Goal: Task Accomplishment & Management: Complete application form

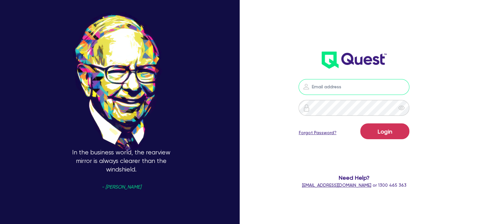
type input "[EMAIL_ADDRESS][DOMAIN_NAME]"
click at [400, 139] on button "Login" at bounding box center [384, 131] width 49 height 16
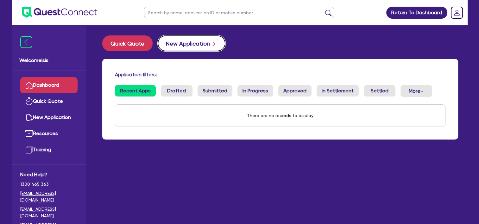
click at [202, 42] on button "New Application" at bounding box center [192, 43] width 68 height 16
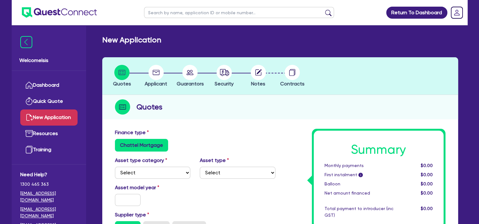
scroll to position [101, 0]
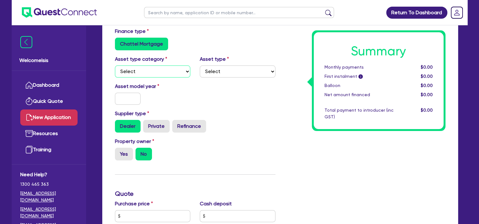
click at [157, 75] on select "Select Cars and light trucks Primary assets Secondary assets Tertiary assets" at bounding box center [153, 72] width 76 height 12
select select "SECONDARY_ASSETS"
click at [115, 66] on select "Select Cars and light trucks Primary assets Secondary assets Tertiary assets" at bounding box center [153, 72] width 76 height 12
click at [231, 71] on select "Select Generators and compressors Engineering and toolmaking Woodworking and me…" at bounding box center [238, 72] width 76 height 12
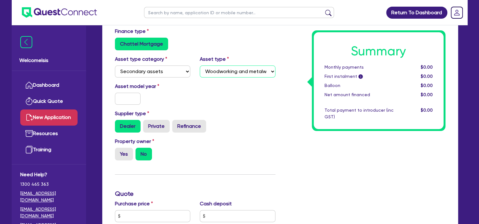
click at [200, 66] on select "Select Generators and compressors Engineering and toolmaking Woodworking and me…" at bounding box center [238, 72] width 76 height 12
click at [272, 70] on select "Select Generators and compressors Engineering and toolmaking Woodworking and me…" at bounding box center [238, 72] width 76 height 12
select select "GENERATORS_AND_COMPRESSORS"
click at [200, 66] on select "Select Generators and compressors Engineering and toolmaking Woodworking and me…" at bounding box center [238, 72] width 76 height 12
click at [123, 103] on input "text" at bounding box center [128, 99] width 26 height 12
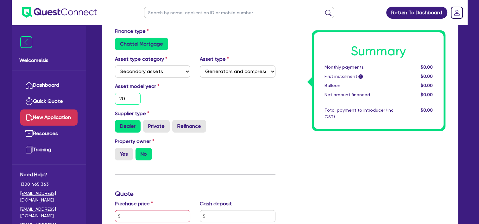
type input "2"
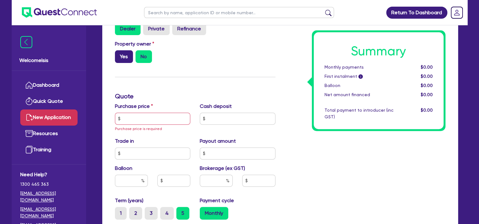
type input "2015"
click at [126, 60] on label "Yes" at bounding box center [124, 56] width 18 height 13
click at [119, 54] on input "Yes" at bounding box center [117, 52] width 4 height 4
radio input "true"
click at [145, 124] on input "text" at bounding box center [153, 119] width 76 height 12
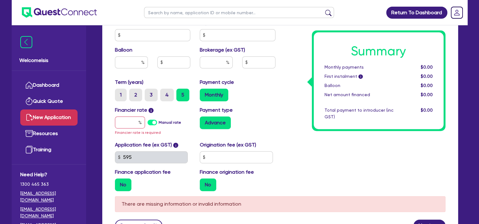
scroll to position [310, 0]
type input "25,000"
click at [129, 125] on input "text" at bounding box center [130, 122] width 30 height 12
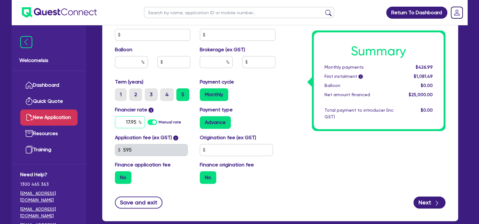
type input "17.95"
click at [240, 151] on input "text" at bounding box center [236, 150] width 73 height 12
click at [240, 151] on input "1,100,000" at bounding box center [236, 150] width 73 height 12
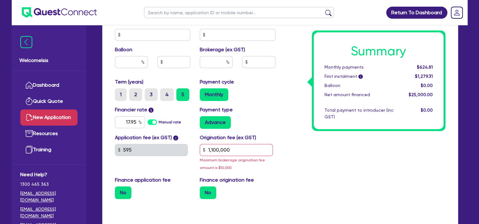
click at [283, 170] on div "Summary Monthly payments $624.81 First instalment i $1,279.31 Balloon $0.00 Net…" at bounding box center [365, 11] width 170 height 385
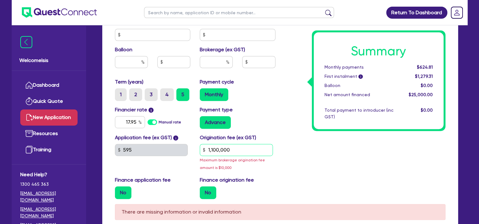
click at [243, 147] on input "1,100,000" at bounding box center [236, 150] width 73 height 12
type input "2"
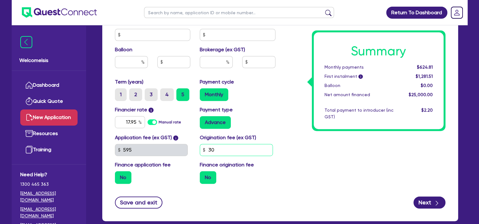
type input "3"
click at [333, 175] on div "Summary Monthly payments $624.81 First instalment i $1,281.51 Balloon $0.00 Net…" at bounding box center [365, 4] width 170 height 370
click at [248, 145] on input "2,000" at bounding box center [236, 150] width 73 height 12
type input "3,000"
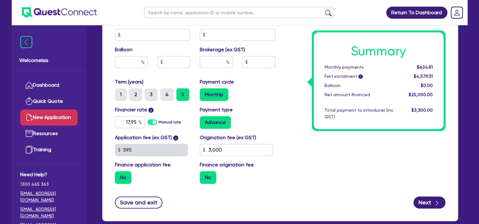
click at [367, 181] on div "Summary Monthly payments $624.81 First instalment i $4,579.31 Balloon $0.00 Net…" at bounding box center [365, 4] width 170 height 370
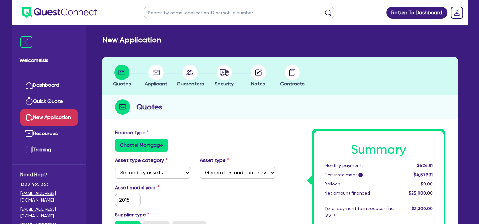
scroll to position [345, 0]
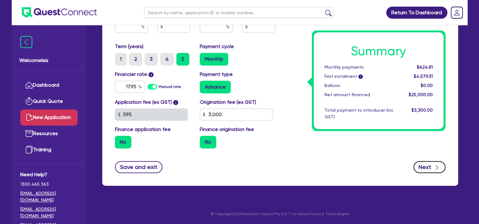
click at [434, 165] on icon "button" at bounding box center [437, 168] width 6 height 6
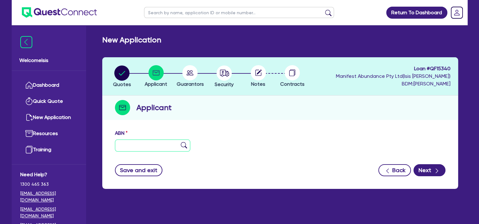
click at [130, 150] on input "text" at bounding box center [153, 146] width 76 height 12
paste input "62 689 795 300"
type input "62 689 795 300"
click at [187, 146] on img at bounding box center [184, 145] width 6 height 6
type input "ROCK UP GROUP ENTERPRISES PTY LTD"
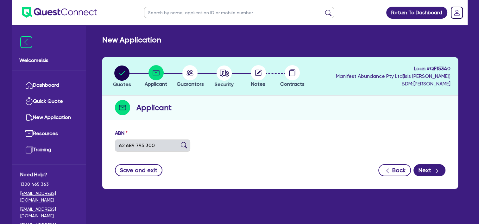
type input "ROCK UP GROUP"
select select "COMPANY"
type input "[DATE]"
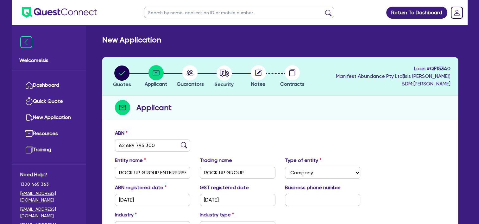
drag, startPoint x: 187, startPoint y: 146, endPoint x: 231, endPoint y: 142, distance: 44.2
click at [231, 142] on div "ABN 62 689 795 300" at bounding box center [280, 143] width 340 height 27
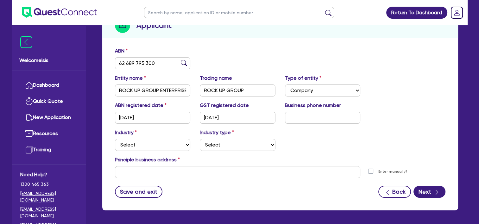
scroll to position [83, 0]
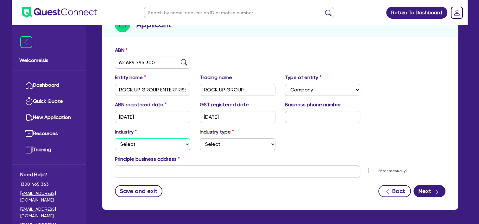
click at [155, 143] on select "Select Accomodation & Food Services Administrative & Support Services Agricultu…" at bounding box center [153, 144] width 76 height 12
select select "BUILDING_CONSTRUCTION"
click at [115, 138] on select "Select Accomodation & Food Services Administrative & Support Services Agricultu…" at bounding box center [153, 144] width 76 height 12
click at [223, 143] on select "Select Trades People Providing Services Direct to Consumers Trades People Provi…" at bounding box center [238, 144] width 76 height 12
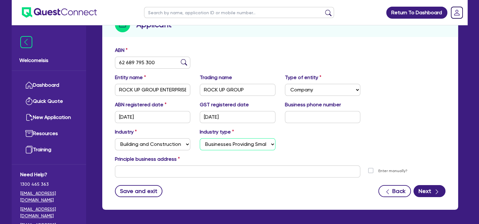
click at [200, 138] on select "Select Trades People Providing Services Direct to Consumers Trades People Provi…" at bounding box center [238, 144] width 76 height 12
click at [250, 145] on select "Select Trades People Providing Services Direct to Consumers Trades People Provi…" at bounding box center [238, 144] width 76 height 12
select select "TRADES_SERVICES_CONSUMERS"
click at [200, 138] on select "Select Trades People Providing Services Direct to Consumers Trades People Provi…" at bounding box center [238, 144] width 76 height 12
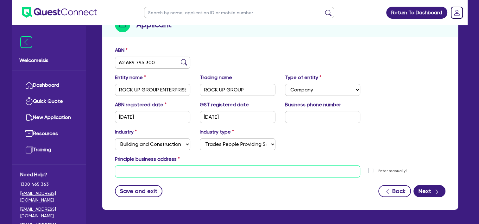
click at [243, 176] on input "text" at bounding box center [238, 172] width 246 height 12
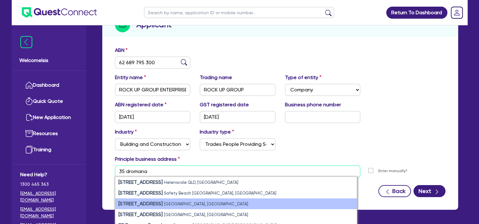
scroll to position [107, 0]
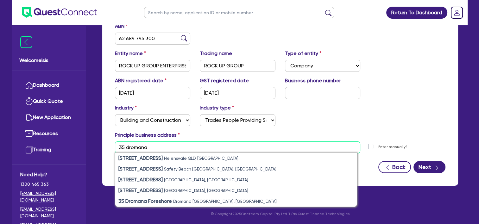
click at [121, 145] on input "35 dromana" at bounding box center [238, 148] width 246 height 12
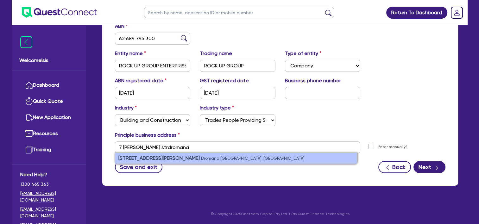
click at [142, 156] on strong "[STREET_ADDRESS][PERSON_NAME]" at bounding box center [158, 158] width 81 height 6
type input "[STREET_ADDRESS][PERSON_NAME]"
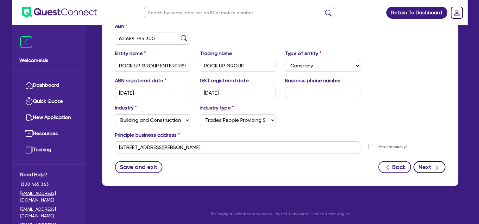
click at [423, 170] on button "Next" at bounding box center [430, 167] width 32 height 12
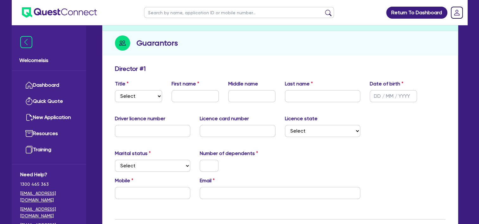
scroll to position [66, 0]
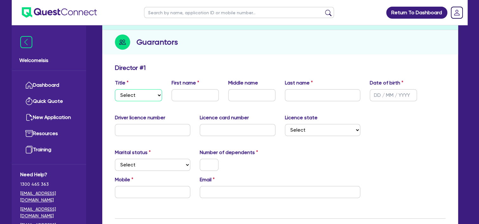
click at [141, 97] on select "Select Mr Mrs Ms Miss Dr" at bounding box center [138, 95] width 47 height 12
select select "MRS"
click at [115, 89] on select "Select Mr Mrs Ms Miss Dr" at bounding box center [138, 95] width 47 height 12
click at [210, 84] on div "First name" at bounding box center [195, 90] width 57 height 22
click at [199, 93] on input "text" at bounding box center [195, 95] width 47 height 12
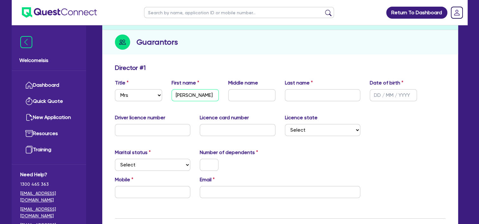
type input "[PERSON_NAME]"
click at [341, 95] on input "text" at bounding box center [323, 95] width 76 height 12
click at [402, 94] on input "text" at bounding box center [393, 95] width 47 height 12
click at [305, 96] on input "[PERSON_NAME]" at bounding box center [323, 95] width 76 height 12
type input "[PERSON_NAME]"
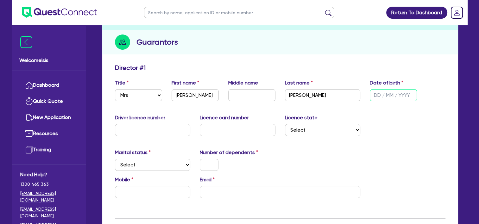
click at [381, 94] on input "text" at bounding box center [393, 95] width 47 height 12
type input "[DATE]"
click at [185, 128] on input "text" at bounding box center [153, 130] width 76 height 12
type input "5"
type input "053123989"
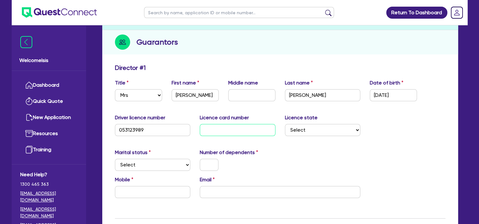
click at [209, 129] on input "text" at bounding box center [238, 130] width 76 height 12
type input "p1267818"
click at [300, 127] on select "Select [GEOGRAPHIC_DATA] [GEOGRAPHIC_DATA] [GEOGRAPHIC_DATA] [GEOGRAPHIC_DATA] …" at bounding box center [323, 130] width 76 height 12
select select "VIC"
click at [285, 124] on select "Select [GEOGRAPHIC_DATA] [GEOGRAPHIC_DATA] [GEOGRAPHIC_DATA] [GEOGRAPHIC_DATA] …" at bounding box center [323, 130] width 76 height 12
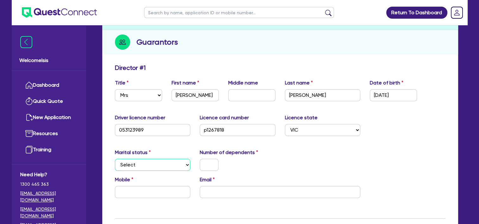
click at [151, 168] on select "Select Single Married De Facto / Partner" at bounding box center [153, 165] width 76 height 12
select select "MARRIED"
click at [115, 159] on select "Select Single Married De Facto / Partner" at bounding box center [153, 165] width 76 height 12
click at [215, 164] on input "text" at bounding box center [209, 165] width 19 height 12
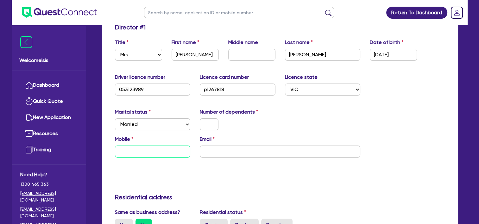
click at [179, 155] on input "text" at bounding box center [153, 152] width 76 height 12
type input "0404 977 017"
click at [235, 156] on input "email" at bounding box center [280, 152] width 161 height 12
click at [210, 127] on input "text" at bounding box center [209, 124] width 19 height 12
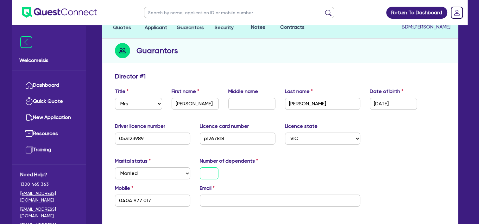
scroll to position [110, 0]
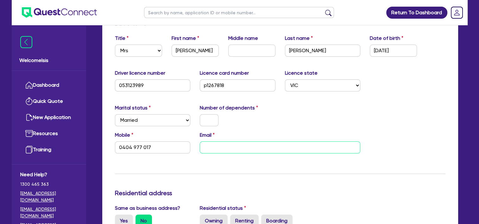
click at [248, 149] on input "email" at bounding box center [280, 148] width 161 height 12
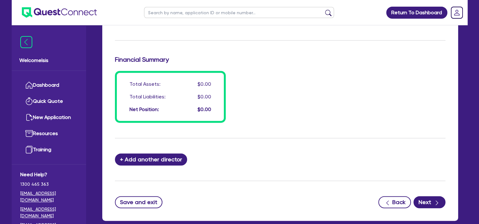
scroll to position [503, 0]
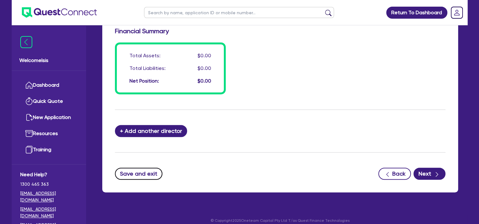
drag, startPoint x: 148, startPoint y: 177, endPoint x: 299, endPoint y: 186, distance: 150.7
click at [393, 172] on button "Back" at bounding box center [394, 174] width 33 height 12
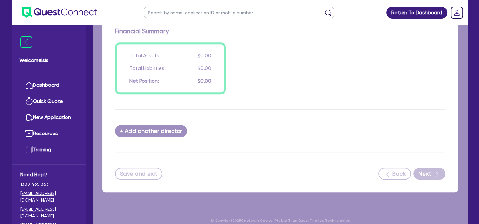
select select "COMPANY"
select select "BUILDING_CONSTRUCTION"
select select "TRADES_SERVICES_CONSUMERS"
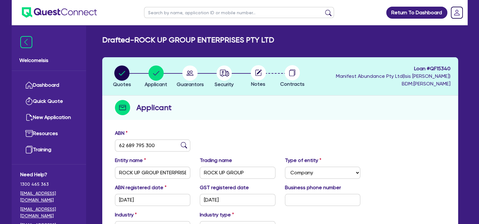
scroll to position [107, 0]
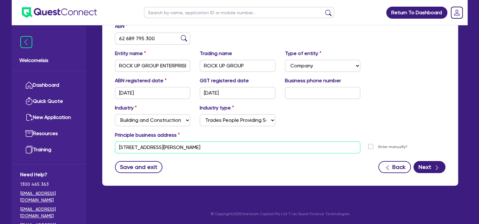
click at [292, 143] on input "[STREET_ADDRESS][PERSON_NAME]" at bounding box center [238, 148] width 246 height 12
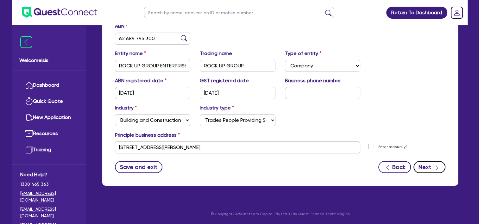
click at [422, 167] on button "Next" at bounding box center [430, 167] width 32 height 12
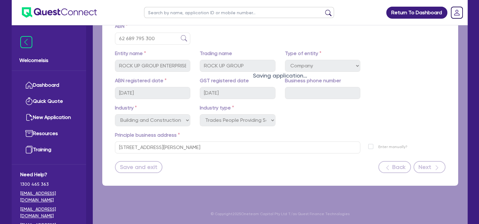
select select "MRS"
select select "VIC"
select select "MARRIED"
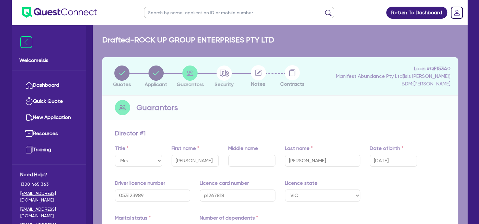
type input "0"
type input "0404 977 017"
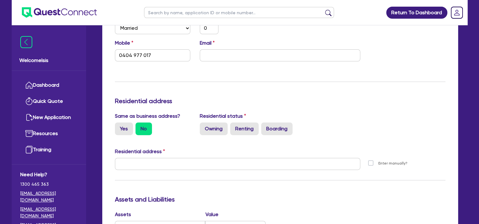
scroll to position [203, 0]
click at [124, 126] on label "Yes" at bounding box center [124, 128] width 18 height 13
click at [119, 126] on input "Yes" at bounding box center [117, 124] width 4 height 4
radio input "true"
type input "0"
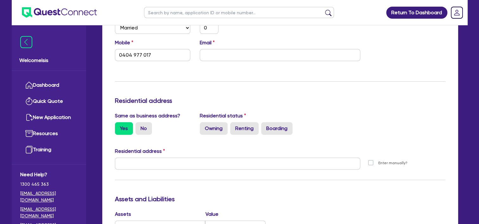
type input "0404 977 017"
type input "[STREET_ADDRESS][PERSON_NAME]"
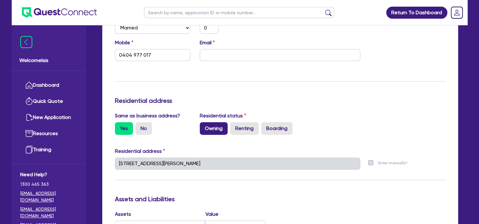
click at [222, 128] on label "Owning" at bounding box center [214, 128] width 28 height 13
click at [204, 126] on input "Owning" at bounding box center [202, 124] width 4 height 4
radio input "true"
type input "0"
type input "0404 977 017"
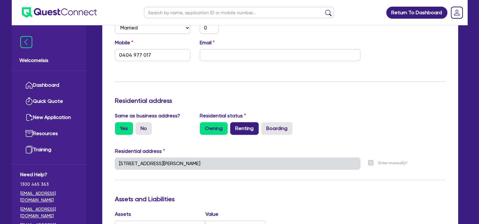
scroll to position [314, 0]
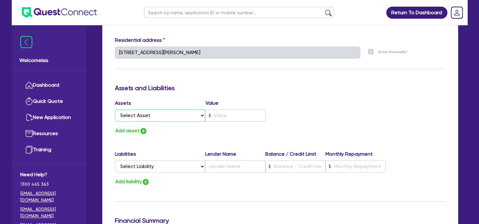
click at [169, 113] on select "Select Asset Cash Property Investment property Vehicle Truck Trailer Equipment …" at bounding box center [160, 116] width 91 height 12
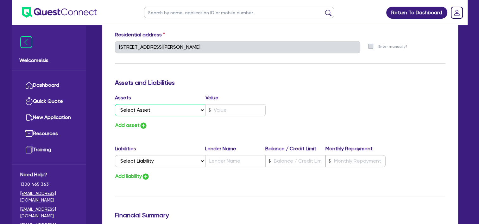
scroll to position [320, 0]
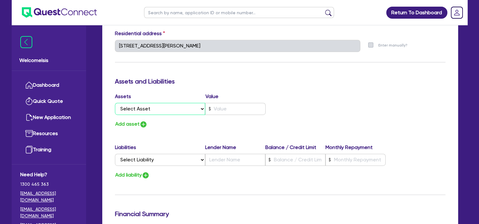
click at [162, 110] on select "Select Asset Cash Property Investment property Vehicle Truck Trailer Equipment …" at bounding box center [160, 109] width 91 height 12
select select "PROPERTY"
click at [115, 103] on select "Select Asset Cash Property Investment property Vehicle Truck Trailer Equipment …" at bounding box center [160, 109] width 91 height 12
type input "0"
type input "0404 977 017"
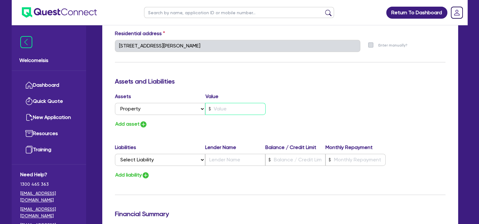
click at [227, 111] on input "text" at bounding box center [235, 109] width 60 height 12
click at [134, 123] on button "Add asset" at bounding box center [131, 124] width 33 height 9
type input "0"
type input "0404 977 017"
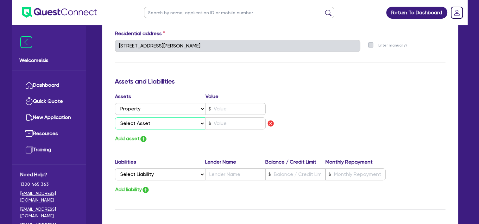
click at [138, 126] on select "Select Asset Cash Property Investment property Vehicle Truck Trailer Equipment …" at bounding box center [160, 123] width 91 height 12
select select "VEHICLE"
click at [115, 117] on select "Select Asset Cash Property Investment property Vehicle Truck Trailer Equipment …" at bounding box center [160, 123] width 91 height 12
type input "0"
type input "0404 977 017"
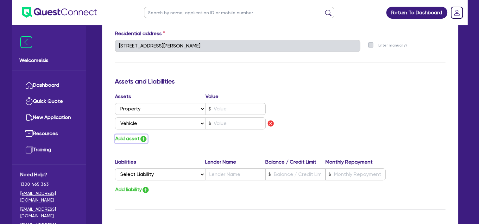
click at [133, 142] on button "Add asset" at bounding box center [131, 139] width 33 height 9
type input "0"
type input "0404 977 017"
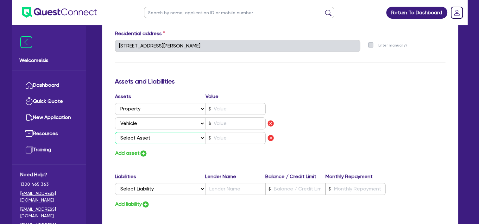
click at [164, 139] on select "Select Asset Cash Property Investment property Vehicle Truck Trailer Equipment …" at bounding box center [160, 138] width 91 height 12
select select "EQUIPMENT"
click at [115, 132] on select "Select Asset Cash Property Investment property Vehicle Truck Trailer Equipment …" at bounding box center [160, 138] width 91 height 12
type input "0"
type input "0404 977 017"
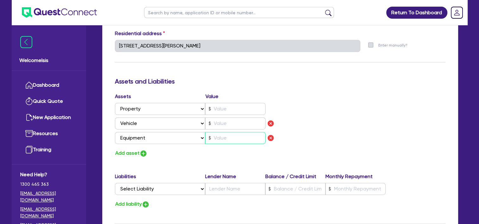
click at [228, 138] on input "text" at bounding box center [235, 138] width 60 height 12
click at [268, 138] on img "button" at bounding box center [271, 138] width 8 height 8
type input "0"
type input "0404 977 017"
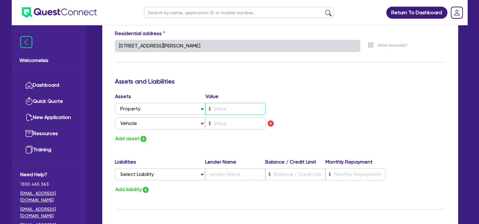
click at [231, 112] on input "text" at bounding box center [235, 109] width 60 height 12
type input "0"
type input "0404 977 017"
type input "5"
type input "0"
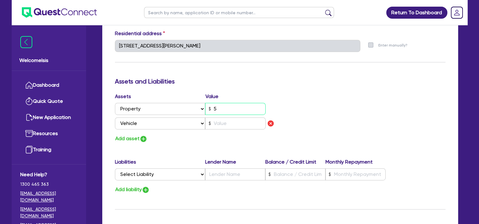
type input "0404 977 017"
type input "55"
type input "0"
type input "0404 977 017"
type input "550"
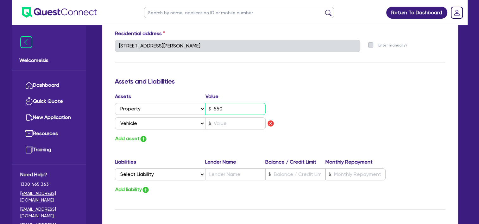
type input "0"
type input "0404 977 017"
type input "5,500"
type input "0"
type input "0404 977 017"
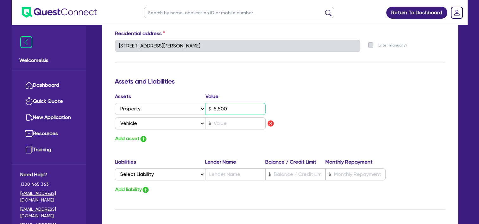
type input "55,000"
type input "0"
type input "0404 977 017"
type input "550,000"
click at [237, 126] on input "text" at bounding box center [235, 123] width 60 height 12
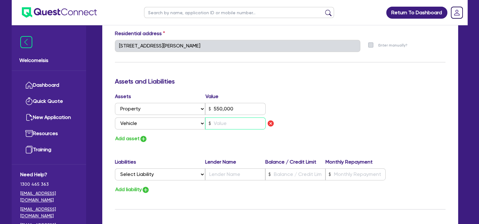
type input "0"
type input "0404 977 017"
type input "550,000"
type input "8"
type input "0"
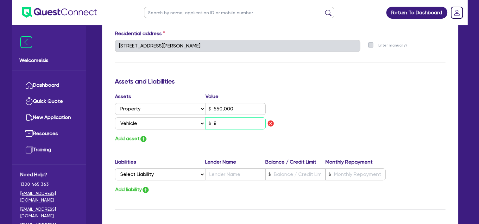
type input "0404 977 017"
type input "550,000"
type input "80"
type input "0"
type input "0404 977 017"
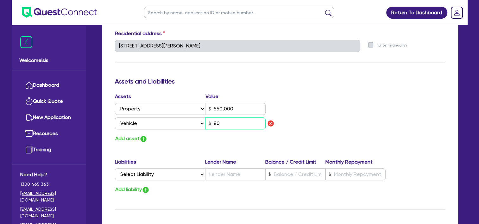
type input "550,000"
type input "800"
type input "0"
type input "0404 977 017"
type input "550,000"
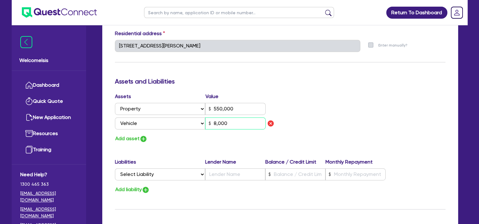
type input "8,000"
click at [179, 174] on select "Select Liability Credit card Mortgage Investment property loan Vehicle loan Tru…" at bounding box center [160, 174] width 90 height 12
click at [234, 152] on div "Update residential status for Director #1 Boarding is only acceptable when the …" at bounding box center [280, 50] width 331 height 483
click at [175, 176] on select "Select Liability Credit card Mortgage Investment property loan Vehicle loan Tru…" at bounding box center [160, 174] width 90 height 12
select select "MORTGAGE"
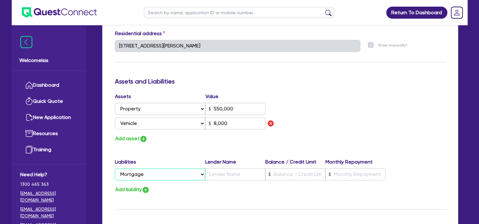
click at [115, 168] on select "Select Liability Credit card Mortgage Investment property loan Vehicle loan Tru…" at bounding box center [160, 174] width 90 height 12
type input "0"
type input "0404 977 017"
type input "550,000"
type input "8,000"
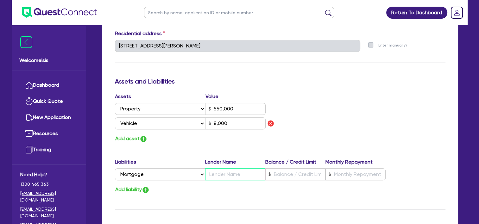
click at [219, 178] on input "text" at bounding box center [235, 174] width 60 height 12
type input "0"
type input "0404 977 017"
type input "550,000"
type input "B"
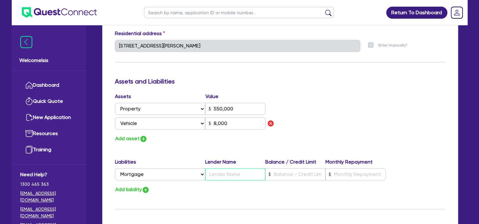
type input "8,000"
type input "0"
type input "0404 977 017"
type input "550,000"
type input "Be"
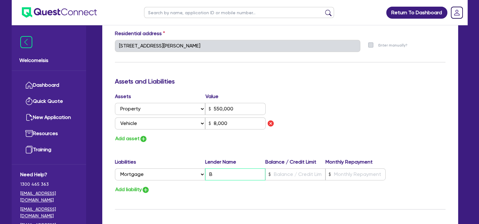
type input "8,000"
type input "0"
type input "0404 977 017"
type input "550,000"
type input "Ben"
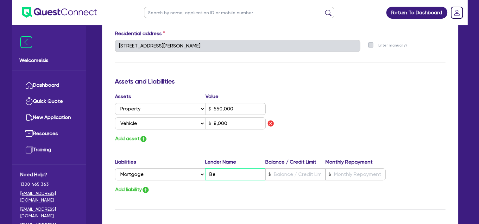
type input "8,000"
type input "0"
type input "0404 977 017"
type input "550,000"
type input "Bend"
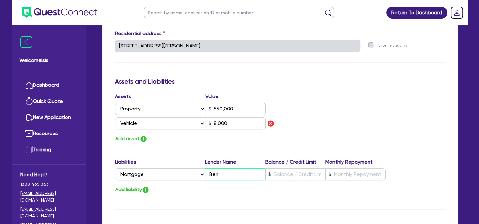
type input "8,000"
type input "0"
type input "0404 977 017"
type input "550,000"
type input "Bendi"
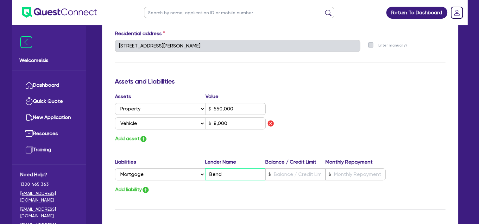
type input "8,000"
type input "0"
type input "0404 977 017"
type input "550,000"
type input "[PERSON_NAME]"
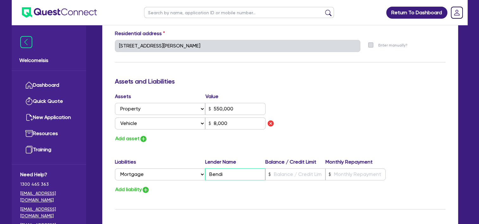
type input "8,000"
type input "0"
type input "0404 977 017"
type input "550,000"
type input "Bendigo"
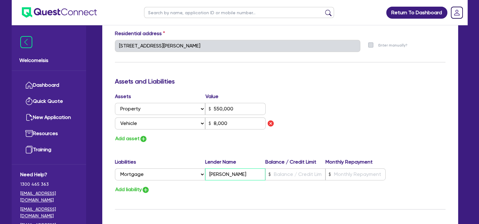
type input "8,000"
type input "Bendigo"
click at [340, 180] on input "text" at bounding box center [356, 174] width 60 height 12
click at [276, 172] on input "text" at bounding box center [295, 174] width 60 height 12
type input "0"
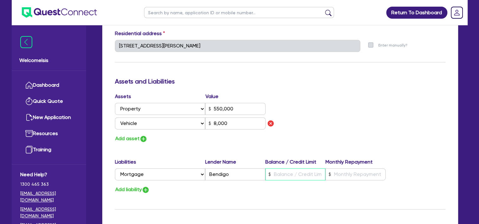
type input "0404 977 017"
type input "550,000"
type input "2"
type input "8,000"
type input "0"
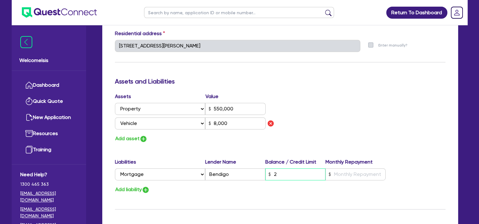
type input "0404 977 017"
type input "550,000"
type input "28"
type input "8,000"
type input "0"
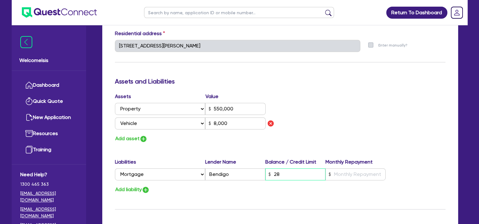
type input "0404 977 017"
type input "550,000"
type input "280"
type input "8,000"
type input "0"
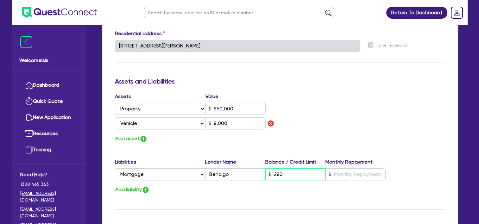
type input "0404 977 017"
type input "550,000"
type input "2,800"
type input "8,000"
type input "0"
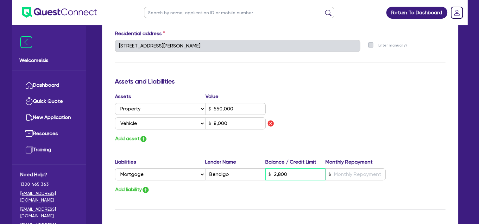
type input "0404 977 017"
type input "550,000"
type input "28,000"
type input "8,000"
type input "0"
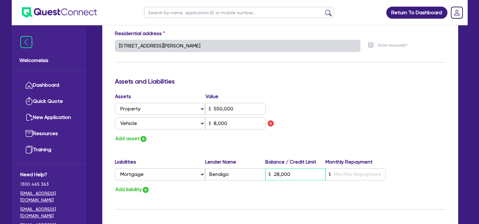
type input "0404 977 017"
type input "550,000"
type input "280,000"
type input "8,000"
type input "280,000"
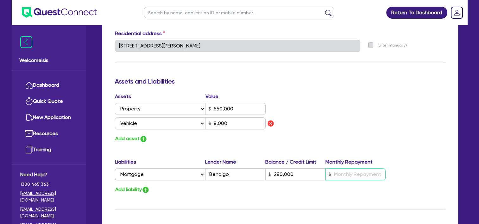
click at [358, 173] on input "text" at bounding box center [356, 174] width 60 height 12
type input "0"
type input "0404 977 017"
type input "550,000"
type input "280,000"
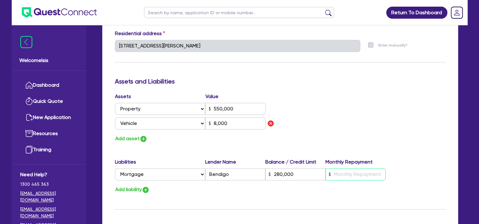
type input "1"
type input "8,000"
type input "0"
type input "0404 977 017"
type input "550,000"
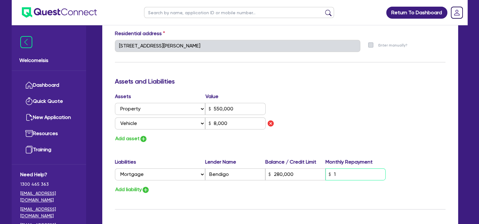
type input "280,000"
type input "18"
type input "8,000"
type input "0"
type input "0404 977 017"
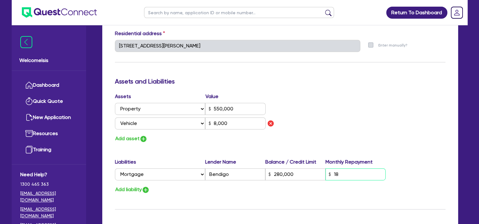
type input "550,000"
type input "280,000"
type input "188"
type input "8,000"
type input "0"
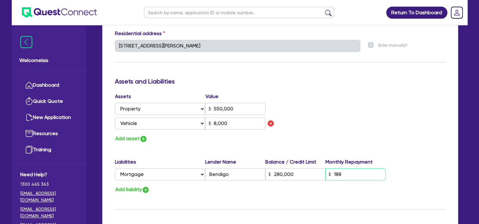
type input "0404 977 017"
type input "550,000"
type input "280,000"
type input "1,889"
type input "8,000"
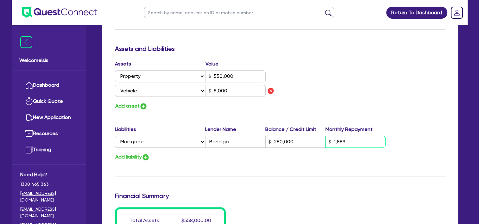
scroll to position [353, 0]
type input "1,889"
click at [198, 80] on select "Select Asset Cash Property Investment property Vehicle Truck Trailer Equipment …" at bounding box center [160, 76] width 91 height 12
select select "INVESTMENT_PROPERTY"
click at [115, 70] on select "Select Asset Cash Property Investment property Vehicle Truck Trailer Equipment …" at bounding box center [160, 76] width 91 height 12
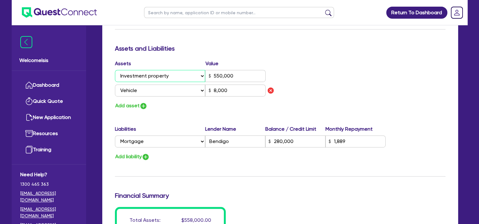
type input "0"
type input "0404 977 017"
type input "550,000"
type input "280,000"
type input "1,889"
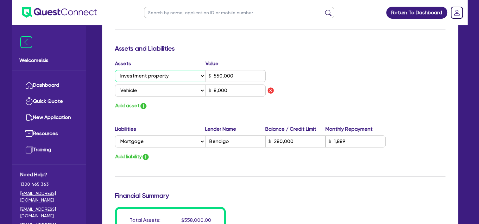
type input "8,000"
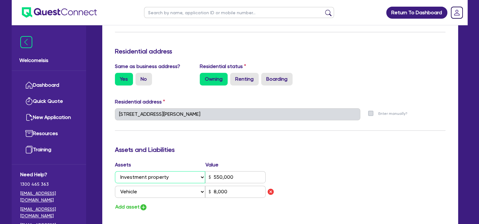
scroll to position [155, 0]
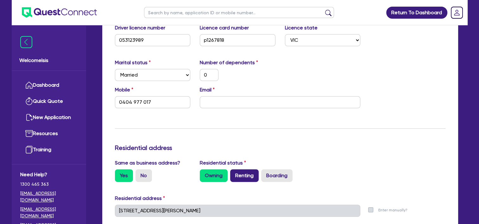
click at [236, 173] on label "Renting" at bounding box center [244, 175] width 28 height 13
click at [234, 173] on input "Renting" at bounding box center [232, 171] width 4 height 4
radio input "true"
type input "0"
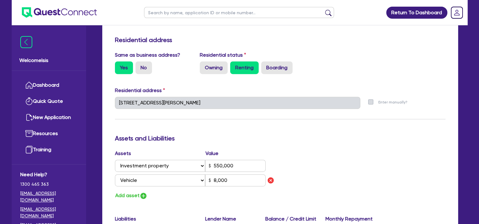
scroll to position [263, 0]
click at [217, 78] on div "Same as business address? Yes No Residential status Owning Renting Boarding" at bounding box center [280, 66] width 340 height 28
click at [222, 69] on label "Owning" at bounding box center [214, 68] width 28 height 13
click at [204, 66] on input "Owning" at bounding box center [202, 64] width 4 height 4
click at [244, 69] on label "Renting" at bounding box center [244, 68] width 28 height 13
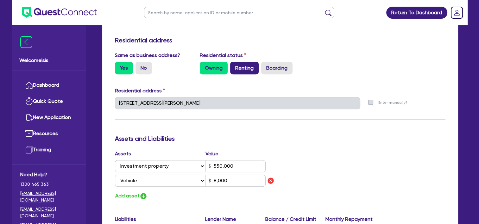
click at [234, 66] on input "Renting" at bounding box center [232, 64] width 4 height 4
click at [209, 71] on label "Owning" at bounding box center [214, 68] width 28 height 13
click at [204, 66] on input "Owning" at bounding box center [202, 64] width 4 height 4
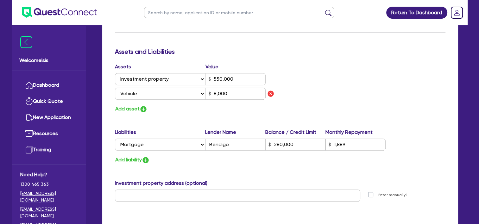
scroll to position [350, 0]
click at [181, 194] on input "text" at bounding box center [238, 196] width 246 height 12
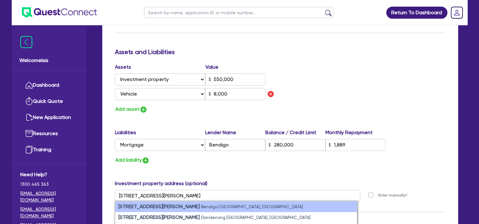
click at [201, 205] on small "Bendigo [GEOGRAPHIC_DATA], [GEOGRAPHIC_DATA]" at bounding box center [252, 207] width 102 height 5
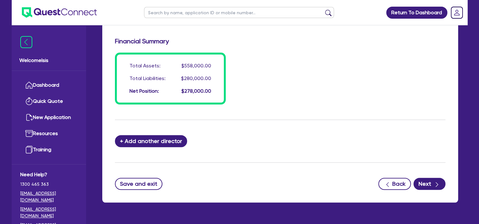
scroll to position [540, 0]
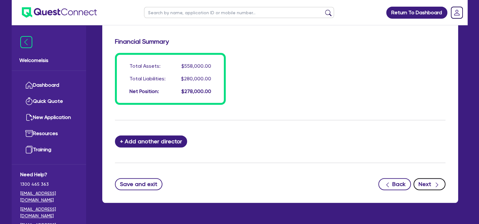
click at [421, 183] on button "Next" at bounding box center [430, 184] width 32 height 12
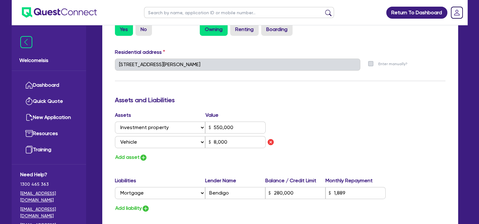
scroll to position [309, 0]
click at [249, 145] on input "8,000" at bounding box center [235, 142] width 60 height 12
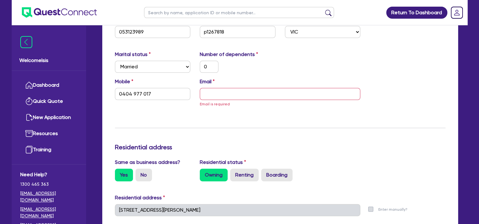
scroll to position [110, 0]
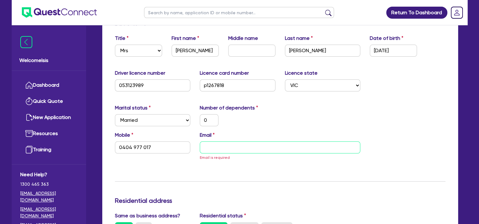
click at [216, 144] on input "email" at bounding box center [280, 148] width 161 height 12
click at [204, 143] on input "email" at bounding box center [280, 148] width 161 height 12
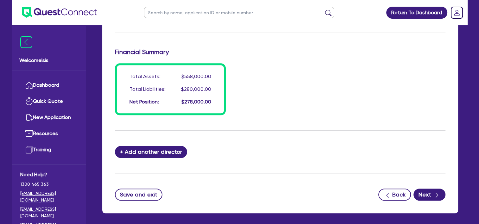
scroll to position [534, 0]
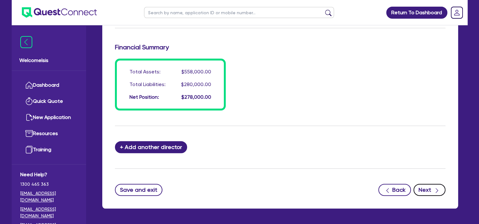
click at [427, 190] on button "Next" at bounding box center [430, 190] width 32 height 12
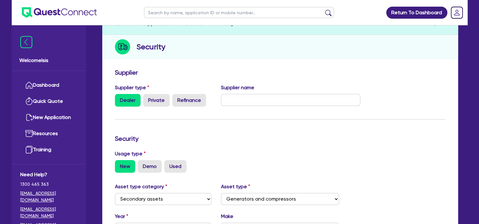
scroll to position [61, 0]
click at [308, 102] on input "text" at bounding box center [290, 100] width 139 height 12
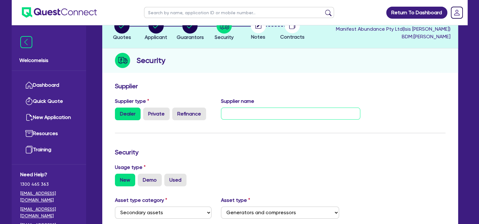
scroll to position [47, 0]
click at [161, 121] on div "Supplier type Dealer Private Refinance Supplier name" at bounding box center [237, 111] width 255 height 28
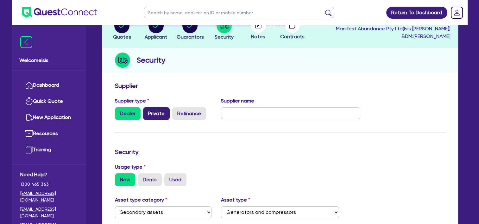
click at [157, 117] on label "Private" at bounding box center [156, 113] width 27 height 13
click at [147, 111] on input "Private" at bounding box center [145, 109] width 4 height 4
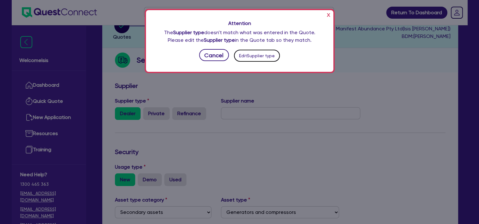
click at [241, 57] on button "Edit Supplier type" at bounding box center [257, 56] width 46 height 12
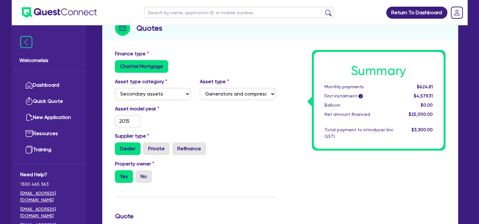
scroll to position [80, 0]
click at [165, 153] on label "Private" at bounding box center [156, 148] width 27 height 13
click at [147, 146] on input "Private" at bounding box center [145, 144] width 4 height 4
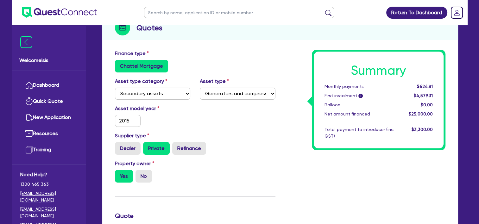
scroll to position [0, 0]
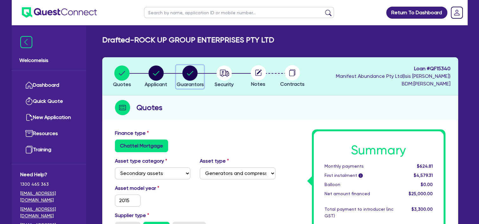
click at [191, 82] on span "Guarantors" at bounding box center [189, 84] width 27 height 6
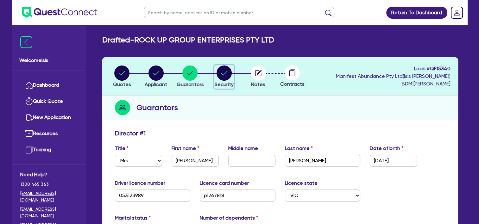
click at [220, 77] on circle "button" at bounding box center [224, 73] width 15 height 15
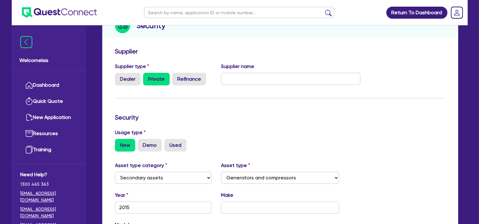
scroll to position [82, 0]
click at [245, 82] on input "text" at bounding box center [290, 79] width 139 height 12
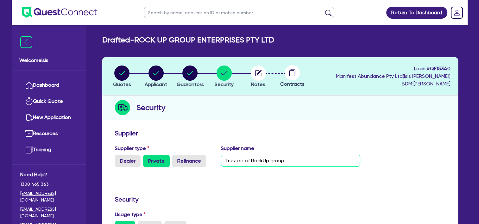
scroll to position [155, 0]
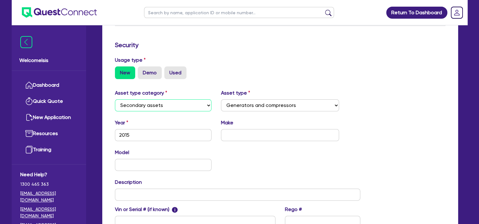
click at [193, 107] on select "Select Cars and light trucks Primary assets Secondary assets Tertiary assets" at bounding box center [163, 105] width 97 height 12
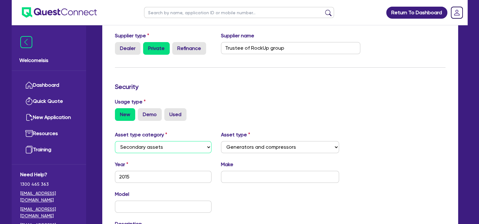
scroll to position [113, 0]
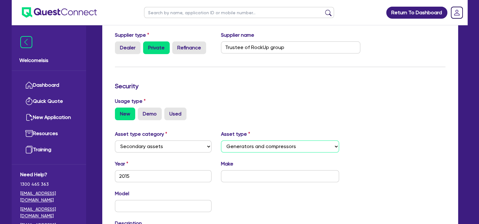
click at [241, 144] on select "Select Generators and compressors Engineering and toolmaking Woodworking and me…" at bounding box center [280, 147] width 118 height 12
click at [242, 146] on select "Select Generators and compressors Engineering and toolmaking Woodworking and me…" at bounding box center [280, 147] width 118 height 12
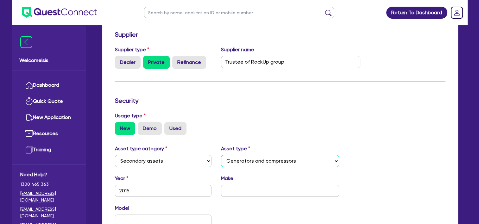
scroll to position [145, 0]
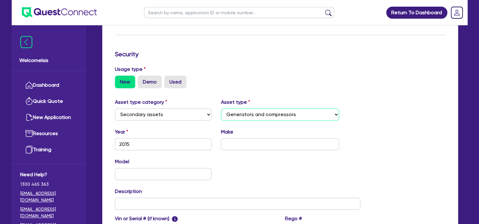
click at [271, 118] on select "Select Generators and compressors Engineering and toolmaking Woodworking and me…" at bounding box center [280, 115] width 118 height 12
click at [191, 71] on div "Usage type New Demo Used" at bounding box center [280, 77] width 340 height 23
click at [187, 143] on input "2015" at bounding box center [163, 144] width 97 height 12
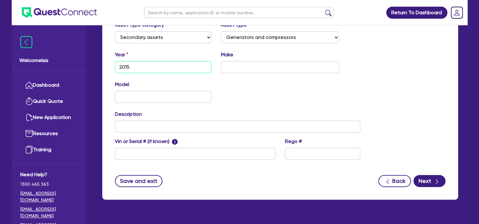
scroll to position [223, 0]
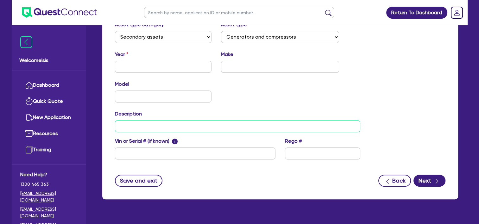
click at [213, 122] on div "Description" at bounding box center [237, 121] width 255 height 22
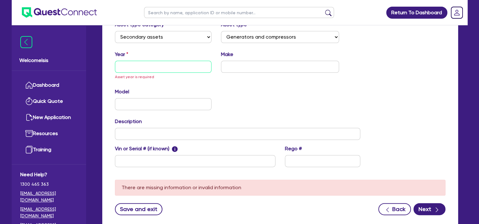
click at [167, 67] on input "text" at bounding box center [163, 67] width 97 height 12
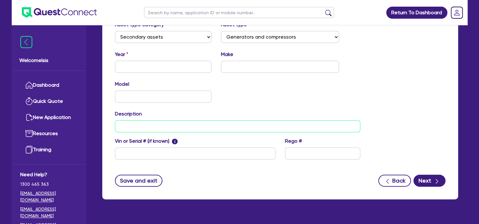
click at [161, 123] on div "Description" at bounding box center [237, 121] width 255 height 22
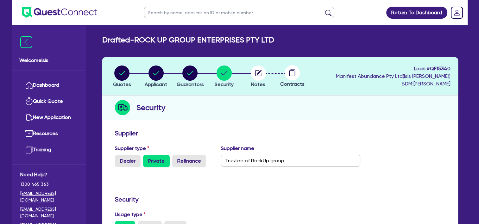
scroll to position [237, 0]
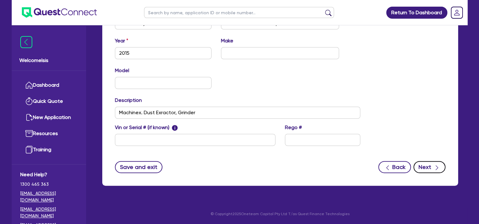
click at [442, 169] on button "Next" at bounding box center [430, 167] width 32 height 12
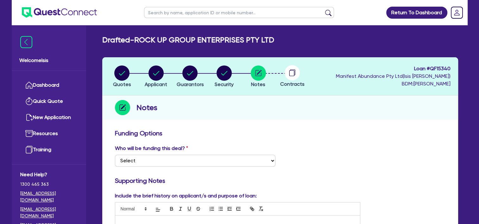
scroll to position [110, 0]
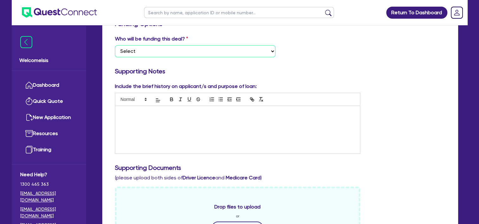
click at [221, 51] on select "Select I want Quest to fund 100% I will fund 100% I will co-fund with Quest Oth…" at bounding box center [195, 51] width 161 height 12
click at [115, 45] on select "Select I want Quest to fund 100% I will fund 100% I will co-fund with Quest Oth…" at bounding box center [195, 51] width 161 height 12
click at [178, 123] on div at bounding box center [237, 129] width 245 height 47
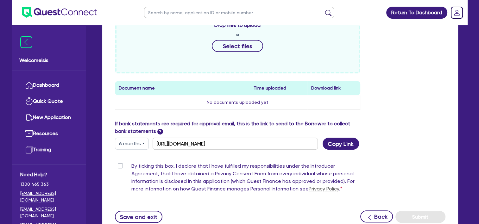
scroll to position [291, 0]
click at [134, 144] on button "6 months" at bounding box center [132, 144] width 34 height 12
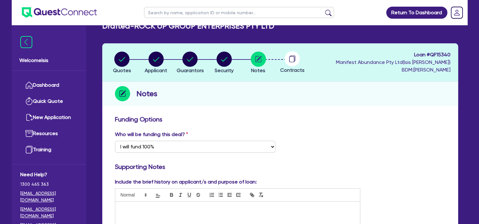
scroll to position [0, 0]
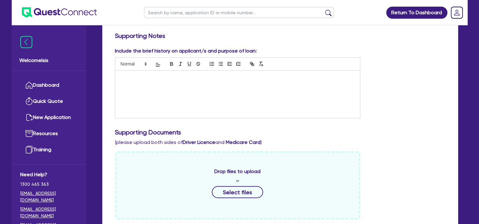
click at [215, 108] on div at bounding box center [237, 94] width 245 height 47
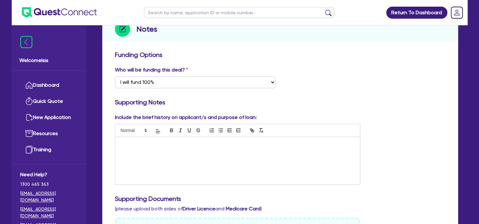
click at [215, 108] on div "Supporting Notes" at bounding box center [280, 103] width 340 height 10
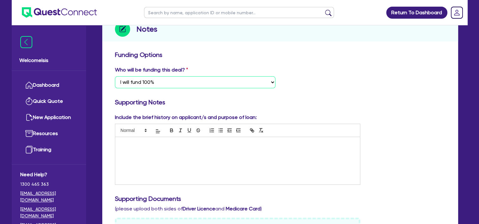
click at [167, 81] on select "Select I want Quest to fund 100% I will fund 100% I will co-fund with Quest Oth…" at bounding box center [195, 82] width 161 height 12
click at [160, 81] on select "Select I want Quest to fund 100% I will fund 100% I will co-fund with Quest Oth…" at bounding box center [195, 82] width 161 height 12
click at [167, 79] on select "Select I want Quest to fund 100% I will fund 100% I will co-fund with Quest Oth…" at bounding box center [195, 82] width 161 height 12
click at [115, 76] on select "Select I want Quest to fund 100% I will fund 100% I will co-fund with Quest Oth…" at bounding box center [195, 82] width 161 height 12
click at [164, 87] on select "Select I want Quest to fund 100% I will fund 100% I will co-fund with Quest Oth…" at bounding box center [195, 82] width 161 height 12
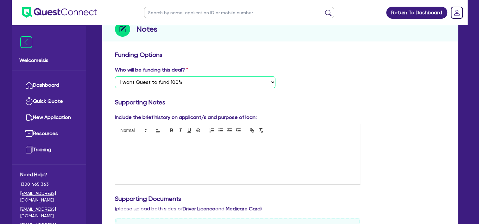
click at [164, 87] on select "Select I want Quest to fund 100% I will fund 100% I will co-fund with Quest Oth…" at bounding box center [195, 82] width 161 height 12
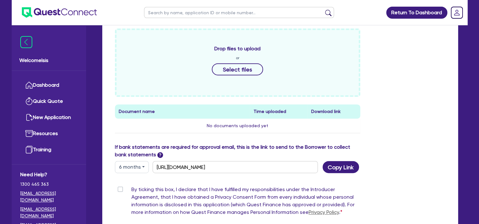
scroll to position [323, 0]
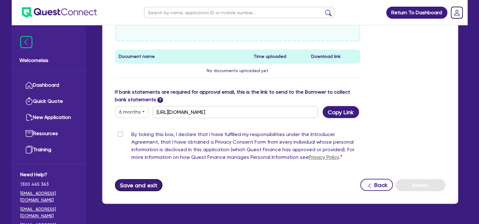
click at [149, 184] on button "Save and exit" at bounding box center [139, 185] width 48 height 12
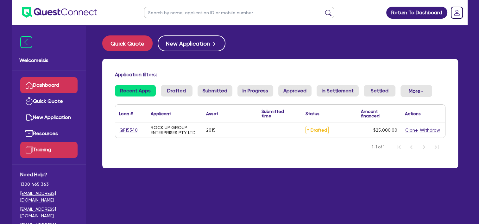
click at [54, 149] on link "Training" at bounding box center [48, 150] width 57 height 16
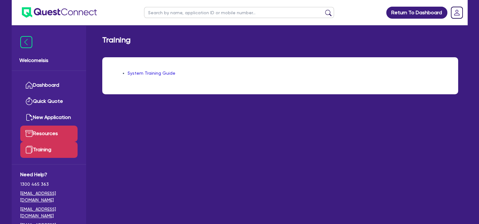
click at [40, 128] on link "Resources" at bounding box center [48, 134] width 57 height 16
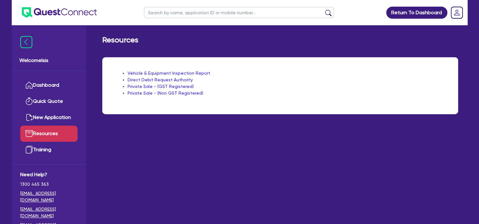
click at [155, 72] on link "Vehicle & Equipment Inspection Report" at bounding box center [169, 73] width 83 height 5
click at [139, 95] on link "Private Sale - (Non GST Registered)" at bounding box center [166, 93] width 76 height 5
click at [156, 86] on link "Private Sale - (GST Registered)" at bounding box center [161, 86] width 66 height 5
